Goal: Find specific page/section

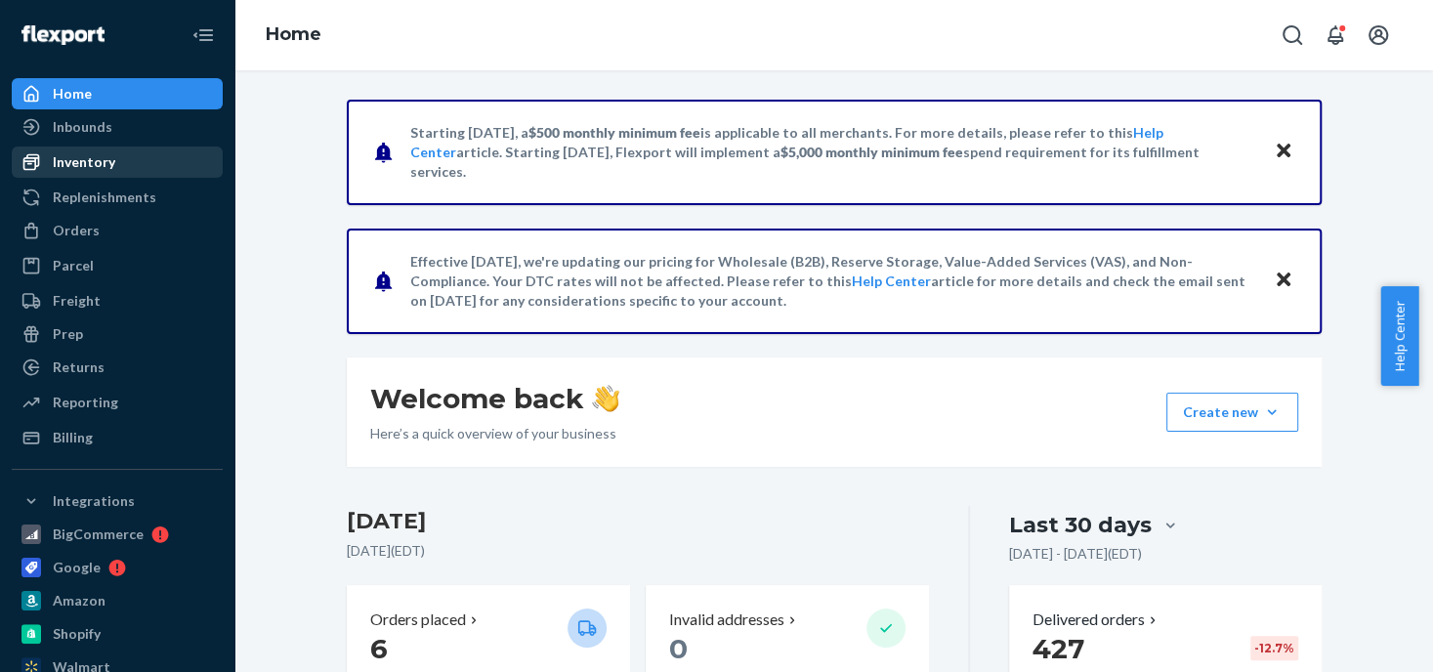
click at [102, 163] on div "Inventory" at bounding box center [84, 162] width 63 height 20
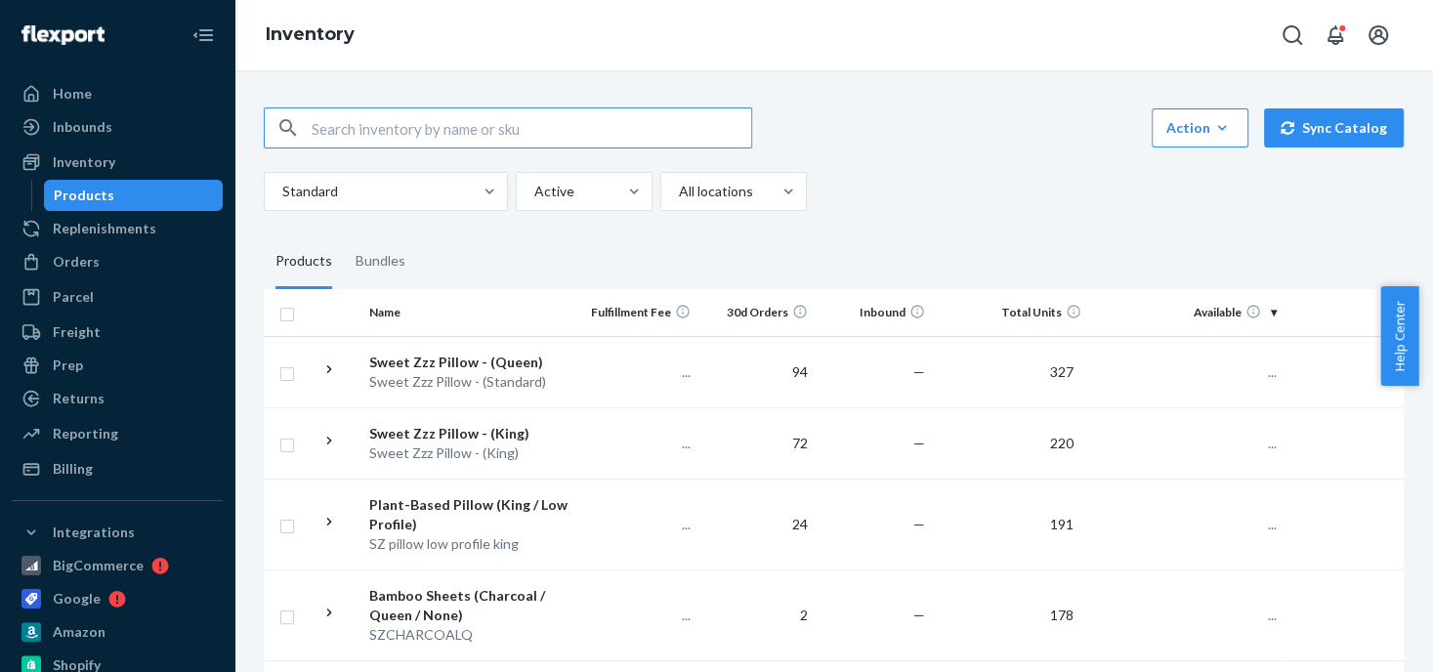
drag, startPoint x: 425, startPoint y: 138, endPoint x: 952, endPoint y: 107, distance: 527.5
click at [428, 138] on input "text" at bounding box center [532, 127] width 440 height 39
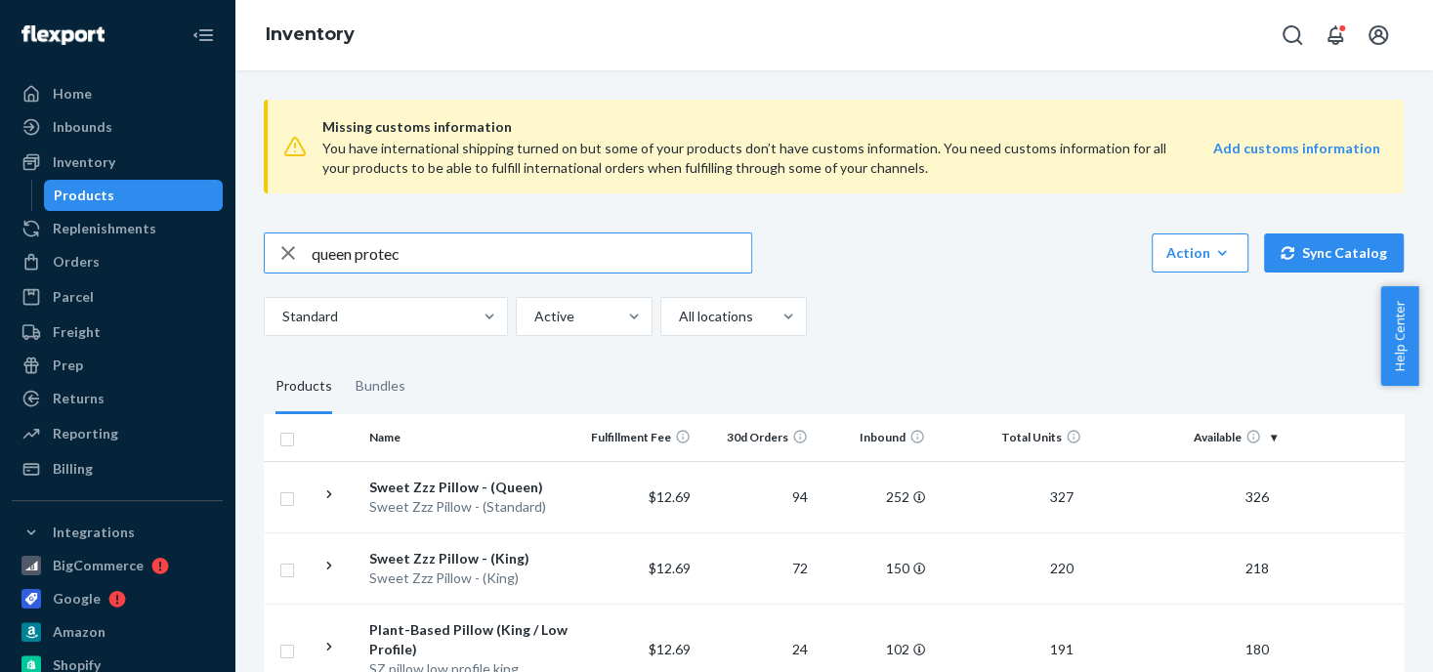
type input "queen protec"
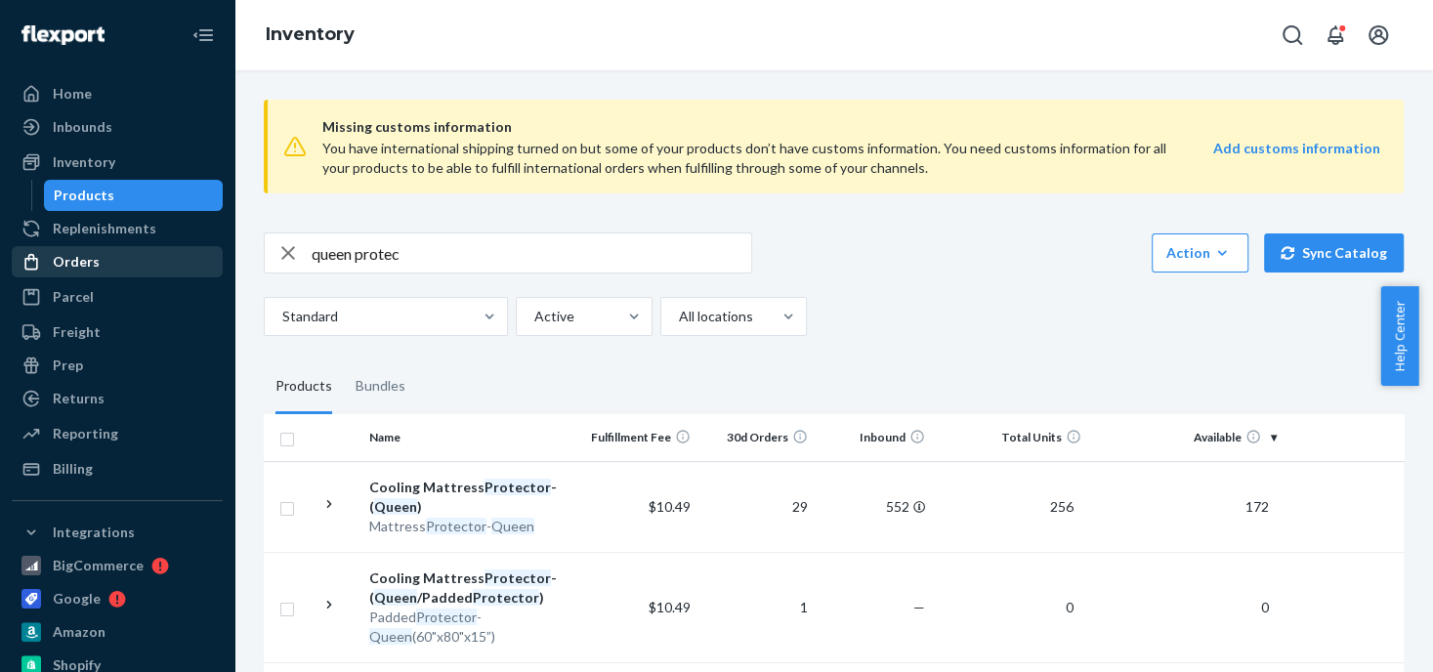
click at [94, 265] on div "Orders" at bounding box center [76, 262] width 47 height 20
